Goal: Transaction & Acquisition: Purchase product/service

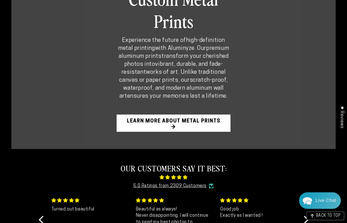
scroll to position [385, 0]
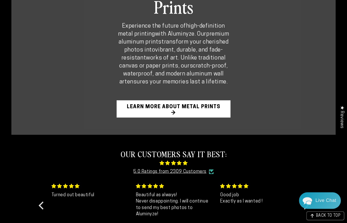
click at [133, 100] on link "Learn More About Metal Prints →" at bounding box center [174, 108] width 114 height 17
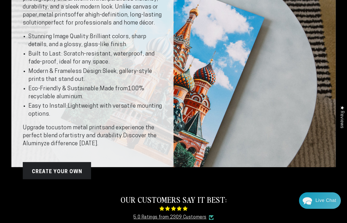
scroll to position [88, 0]
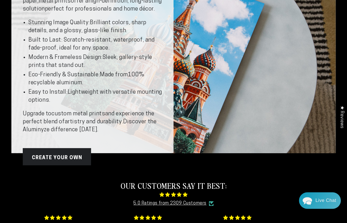
click at [70, 161] on link "Create Your Own" at bounding box center [57, 156] width 68 height 17
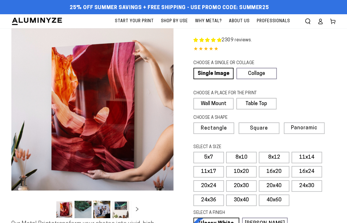
select select "**********"
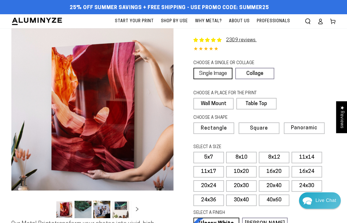
click at [220, 74] on link "Single Image" at bounding box center [212, 73] width 39 height 11
click at [219, 101] on label "Wall Mount" at bounding box center [213, 103] width 40 height 11
click at [214, 102] on label "Wall Mount" at bounding box center [213, 103] width 40 height 11
click at [212, 130] on label "Rectangle" at bounding box center [213, 127] width 41 height 11
click at [272, 153] on label "8x12" at bounding box center [274, 157] width 30 height 11
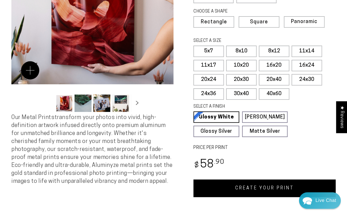
scroll to position [106, 0]
click at [258, 119] on link "Matte White Matte White Our matte white surface offers a flatter tone and sligh…" at bounding box center [265, 116] width 46 height 11
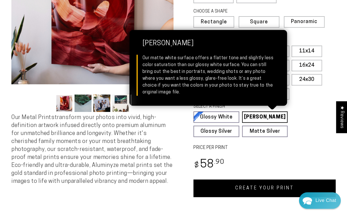
click at [213, 131] on link "Glossy Silver Glossy Silver Our silver gloss produces uniquely luminous prints …" at bounding box center [216, 130] width 46 height 11
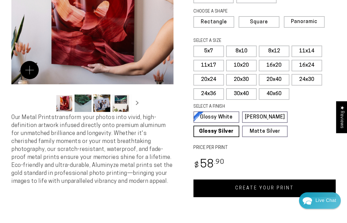
click at [207, 131] on link "Glossy Silver Glossy Silver Our silver gloss produces uniquely luminous prints …" at bounding box center [216, 130] width 46 height 11
click at [257, 130] on link "Matte Silver Matte Silver Our raw silver matte aluminum surface adds a fascinat…" at bounding box center [265, 130] width 46 height 11
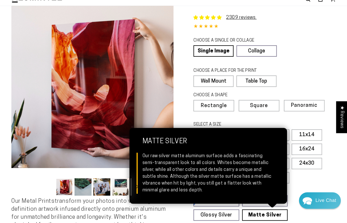
scroll to position [22, 0]
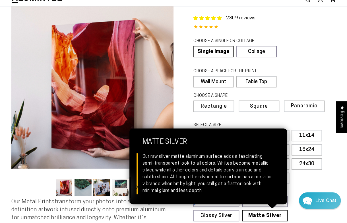
click at [82, 190] on button "Load image 2 in gallery view" at bounding box center [82, 187] width 17 height 17
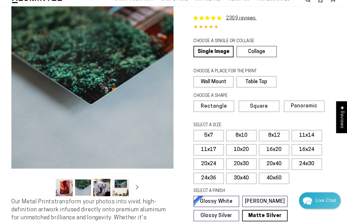
click at [103, 195] on button "Load image 3 in gallery view" at bounding box center [101, 187] width 17 height 17
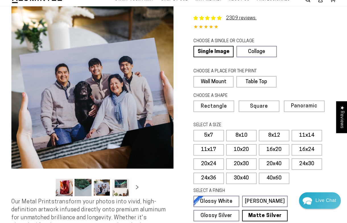
click at [117, 183] on button "Load image 4 in gallery view" at bounding box center [120, 187] width 17 height 17
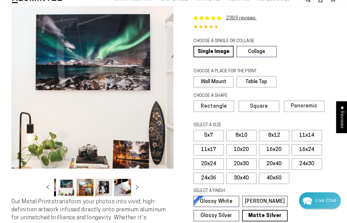
scroll to position [0, 55]
click at [139, 192] on button "Slide right" at bounding box center [137, 187] width 13 height 13
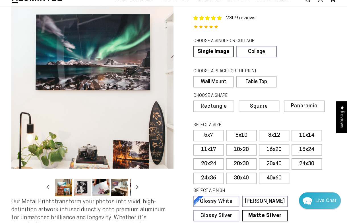
scroll to position [0, 111]
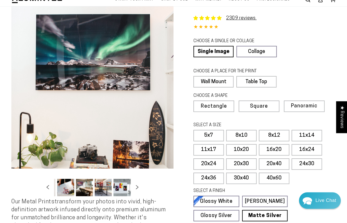
click at [64, 184] on button "Load image 7 in gallery view" at bounding box center [65, 187] width 17 height 17
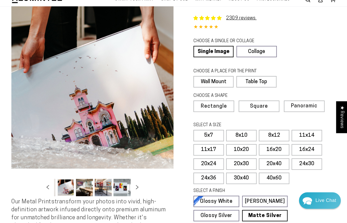
click at [87, 185] on button "Load image 8 in gallery view" at bounding box center [84, 187] width 17 height 17
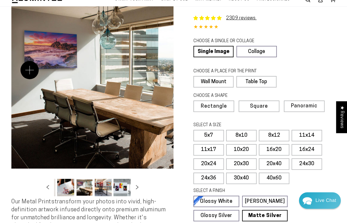
click at [101, 185] on button "Load image 9 in gallery view" at bounding box center [103, 187] width 17 height 17
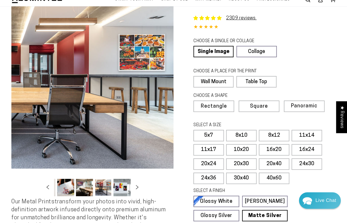
click at [121, 191] on button "Load image 10 in gallery view" at bounding box center [121, 187] width 17 height 17
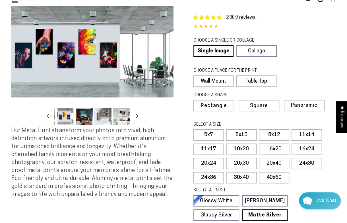
scroll to position [22, 0]
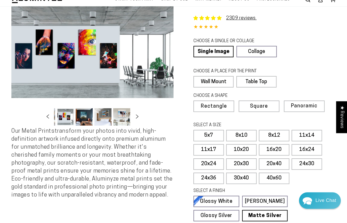
click at [213, 134] on label "5x7" at bounding box center [208, 135] width 30 height 11
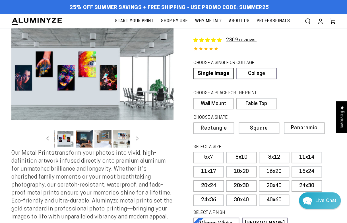
click at [209, 21] on span "Why Metal?" at bounding box center [208, 21] width 27 height 7
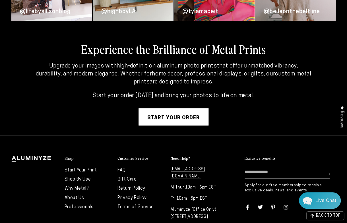
scroll to position [1424, 0]
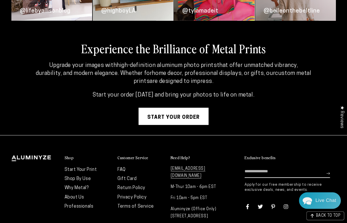
click at [119, 167] on link "FAQ" at bounding box center [121, 169] width 8 height 5
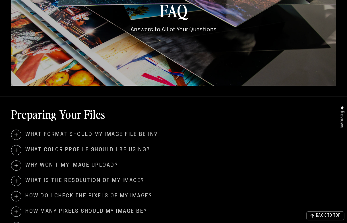
scroll to position [82, 0]
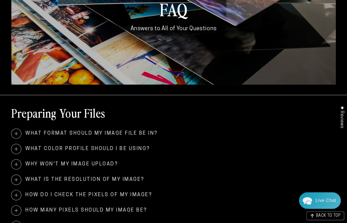
click at [14, 152] on span at bounding box center [16, 149] width 10 height 10
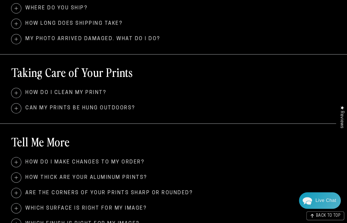
scroll to position [406, 0]
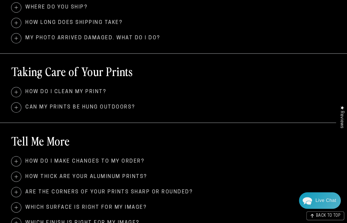
click at [21, 87] on span "How do I clean my print?" at bounding box center [173, 92] width 324 height 10
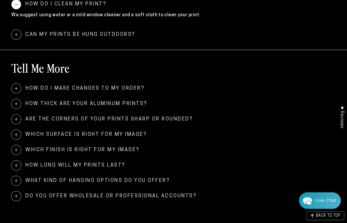
scroll to position [495, 0]
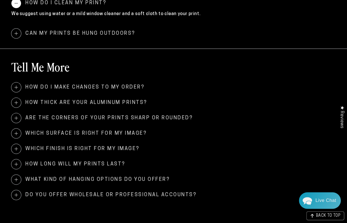
click at [18, 132] on span at bounding box center [16, 133] width 10 height 10
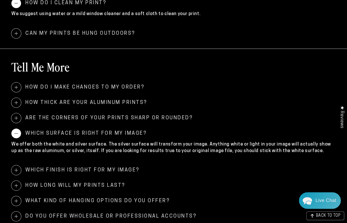
click at [16, 169] on span at bounding box center [16, 170] width 10 height 10
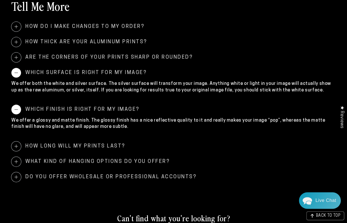
scroll to position [557, 0]
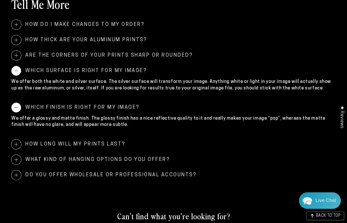
click at [17, 157] on span at bounding box center [16, 160] width 10 height 10
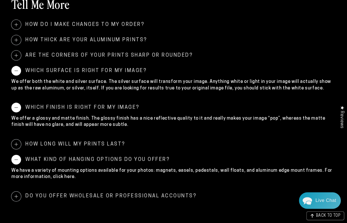
click at [54, 178] on p "We have a variety of mounting options available for your photos: magnets, easel…" at bounding box center [173, 173] width 324 height 13
click at [57, 176] on p "We have a variety of mounting options available for your photos: magnets, easel…" at bounding box center [173, 173] width 324 height 13
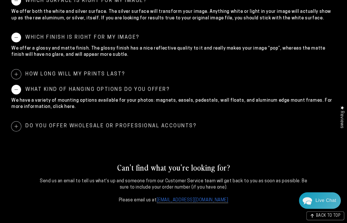
scroll to position [627, 0]
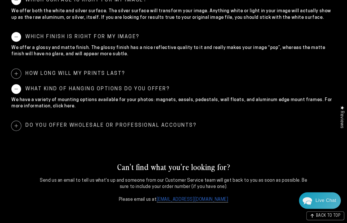
click at [16, 125] on span at bounding box center [16, 126] width 10 height 10
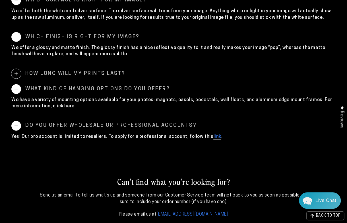
click at [53, 109] on div "We have a variety of mounting options available for your photos: magnets, easel…" at bounding box center [173, 104] width 324 height 21
click at [51, 103] on p "We have a variety of mounting options available for your photos: magnets, easel…" at bounding box center [173, 103] width 324 height 13
click at [59, 104] on p "We have a variety of mounting options available for your photos: magnets, easel…" at bounding box center [173, 103] width 324 height 13
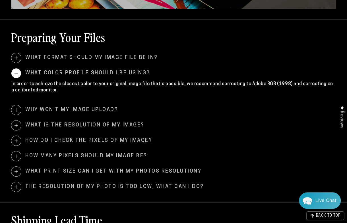
scroll to position [0, 0]
